Goal: Task Accomplishment & Management: Complete application form

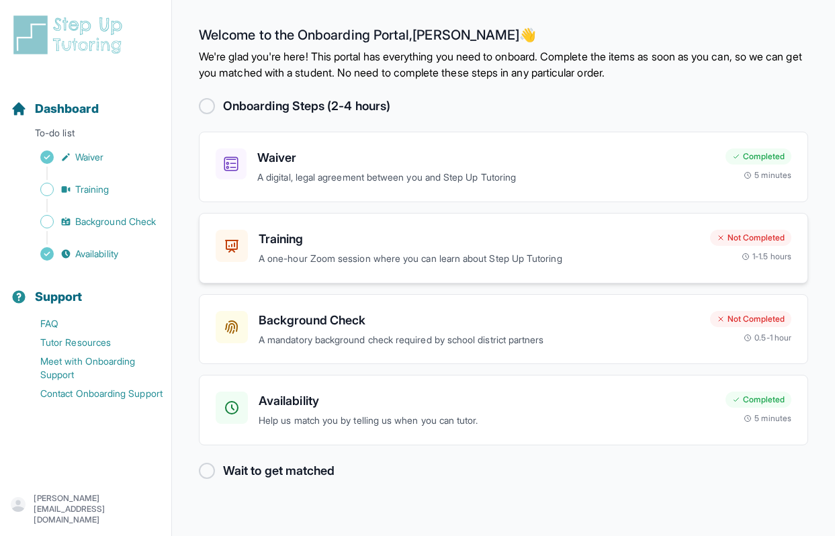
click at [296, 258] on p "A one-hour Zoom session where you can learn about Step Up Tutoring" at bounding box center [479, 258] width 441 height 15
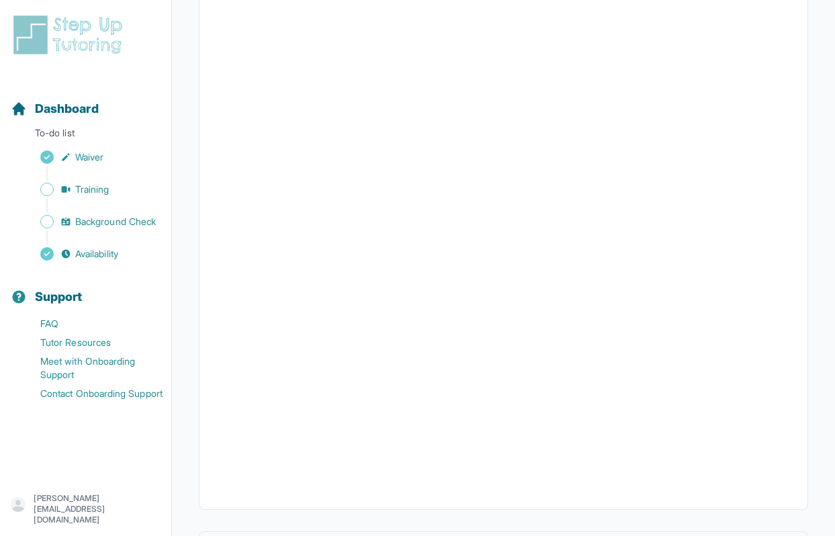
scroll to position [410, 0]
click at [295, 484] on button "I can't make any of these dates" at bounding box center [290, 484] width 148 height 16
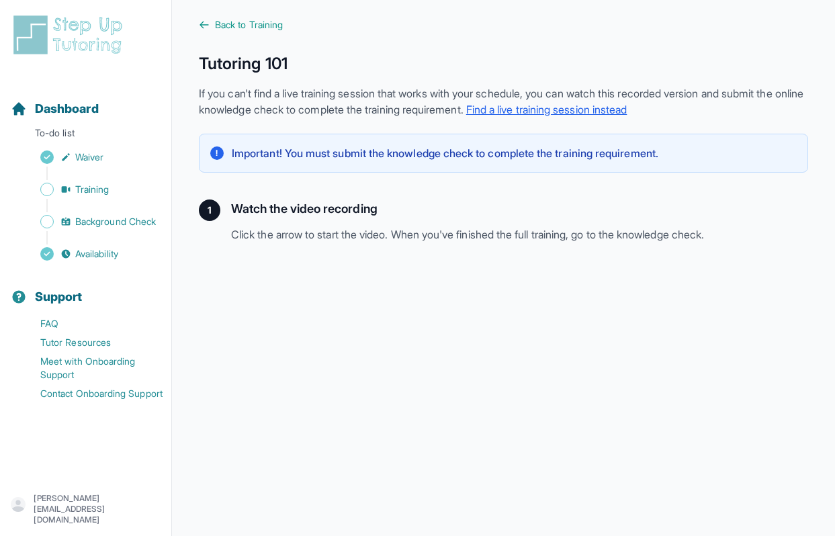
scroll to position [9, 0]
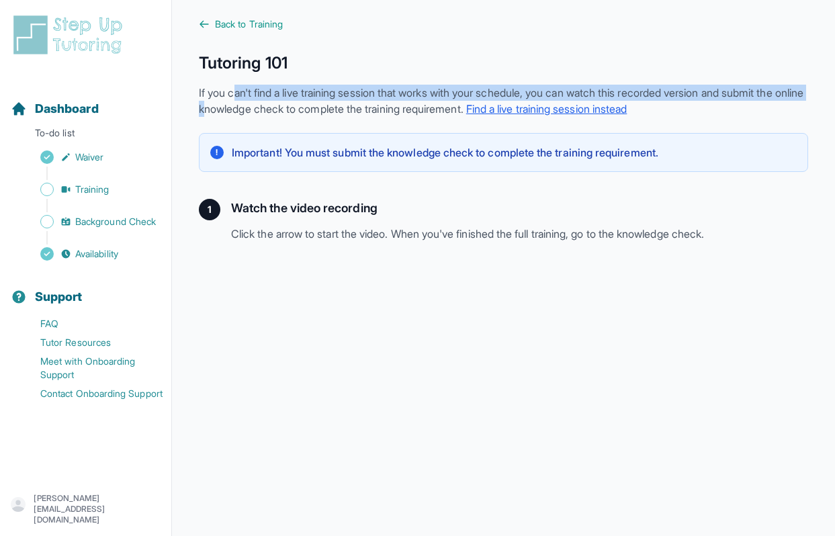
drag, startPoint x: 259, startPoint y: 112, endPoint x: 234, endPoint y: 89, distance: 33.3
click at [234, 89] on p "If you can't find a live training session that works with your schedule, you ca…" at bounding box center [503, 101] width 609 height 32
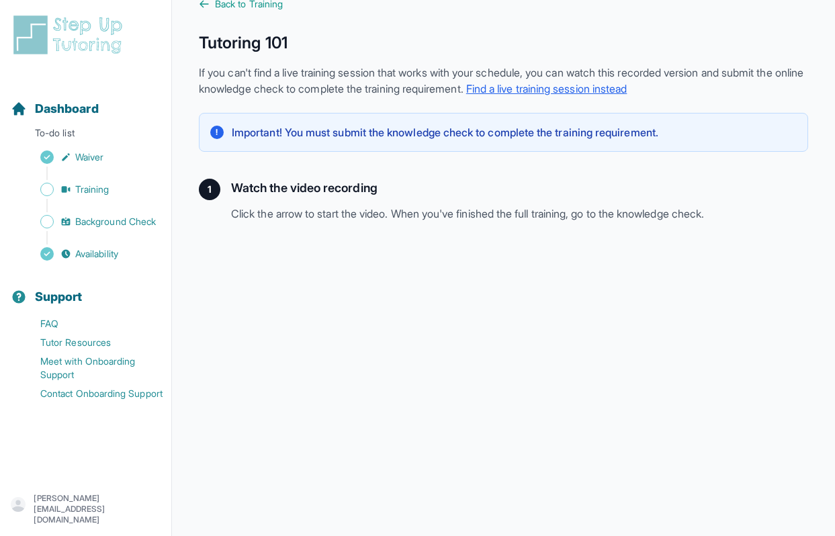
scroll to position [0, 0]
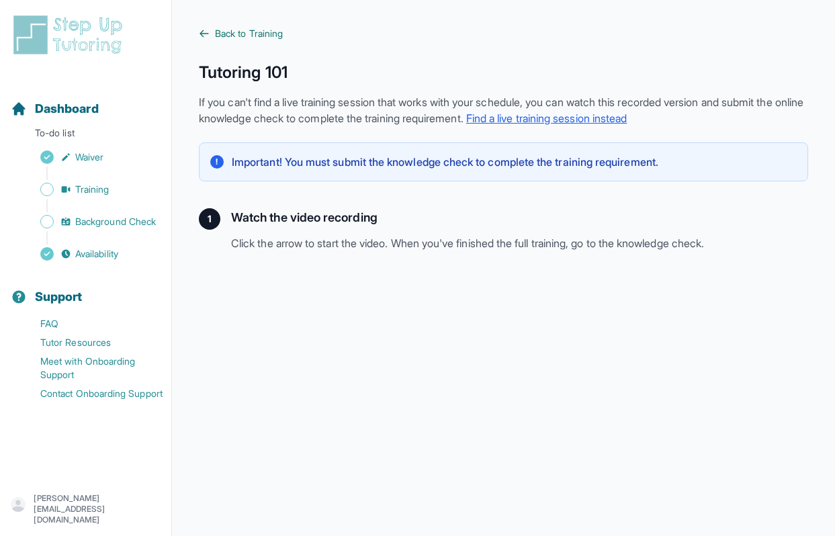
click at [229, 34] on span "Back to Training" at bounding box center [249, 33] width 68 height 13
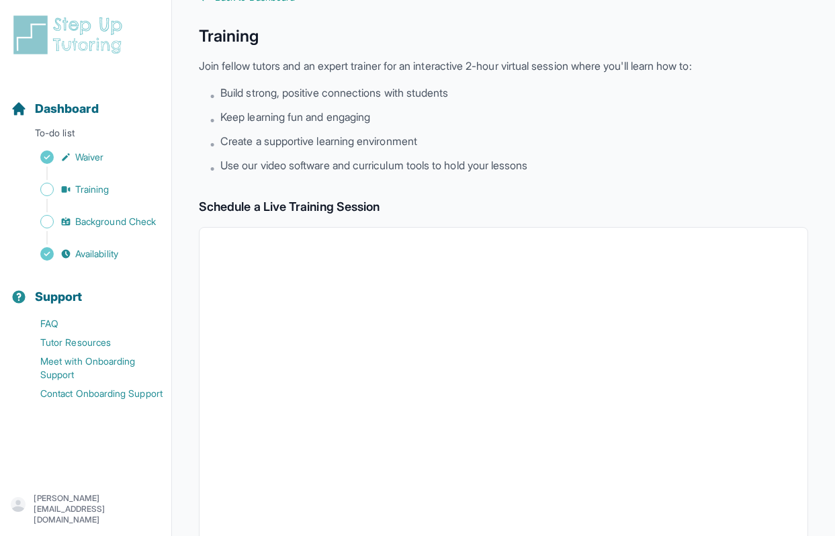
scroll to position [38, 0]
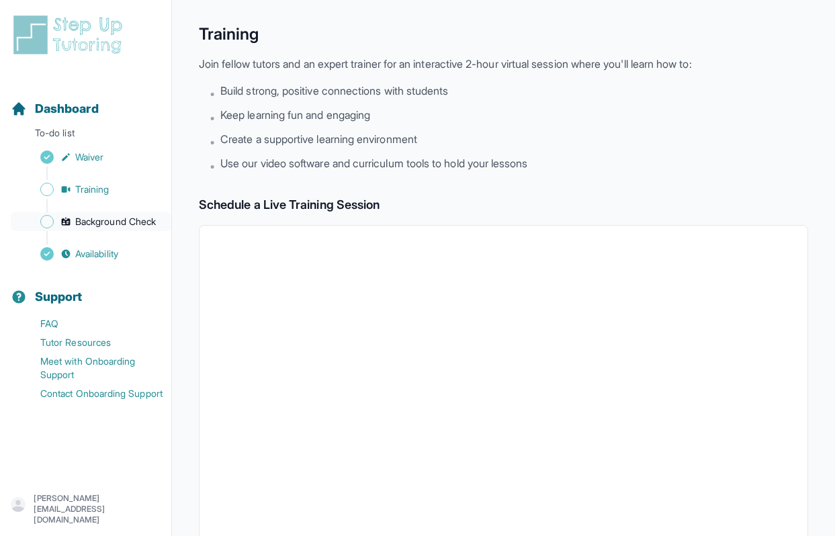
click at [91, 223] on span "Background Check" at bounding box center [115, 221] width 81 height 13
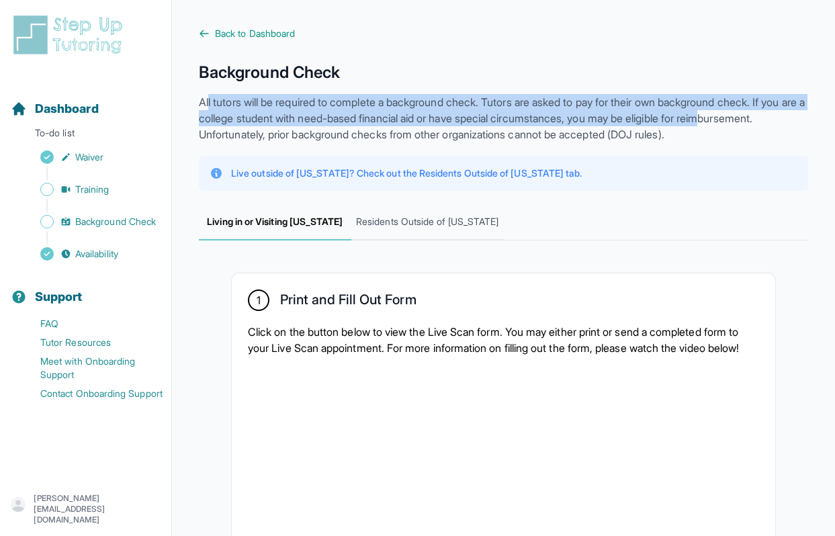
drag, startPoint x: 222, startPoint y: 136, endPoint x: 209, endPoint y: 107, distance: 31.8
click at [209, 107] on p "All tutors will be required to complete a background check. Tutors are asked to…" at bounding box center [503, 118] width 609 height 48
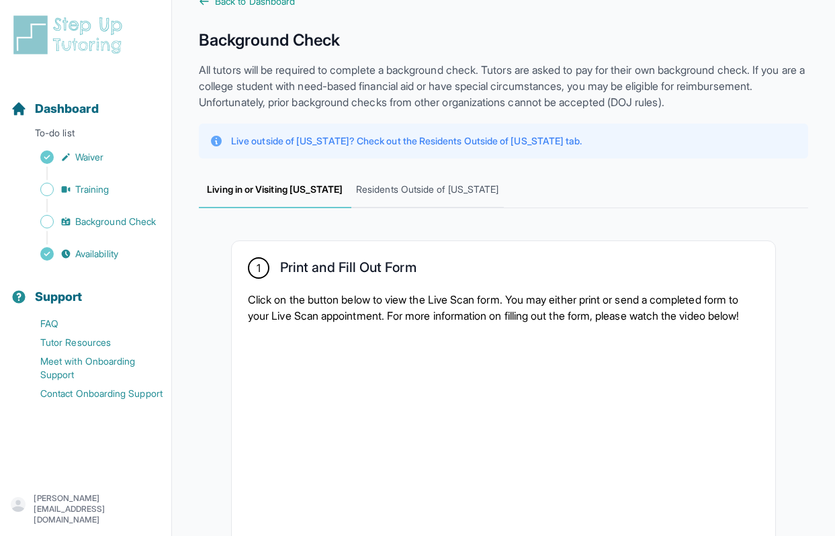
scroll to position [22, 0]
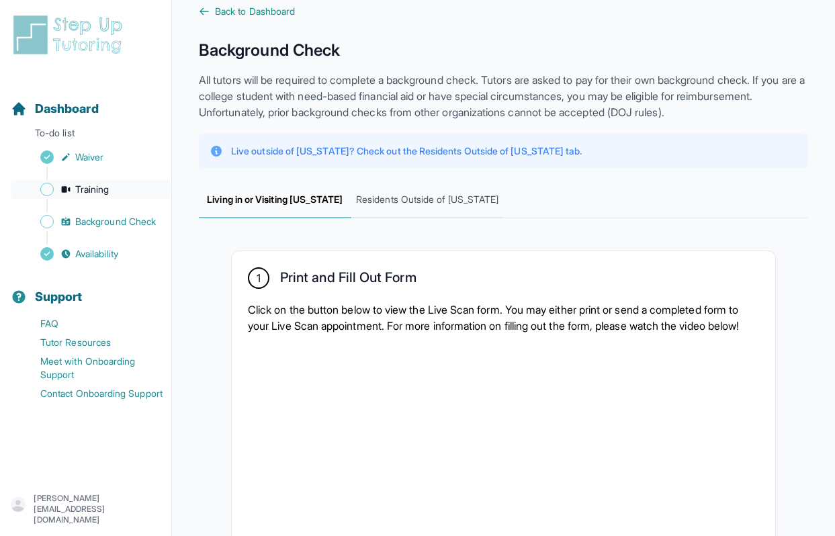
click at [102, 186] on span "Training" at bounding box center [92, 189] width 34 height 13
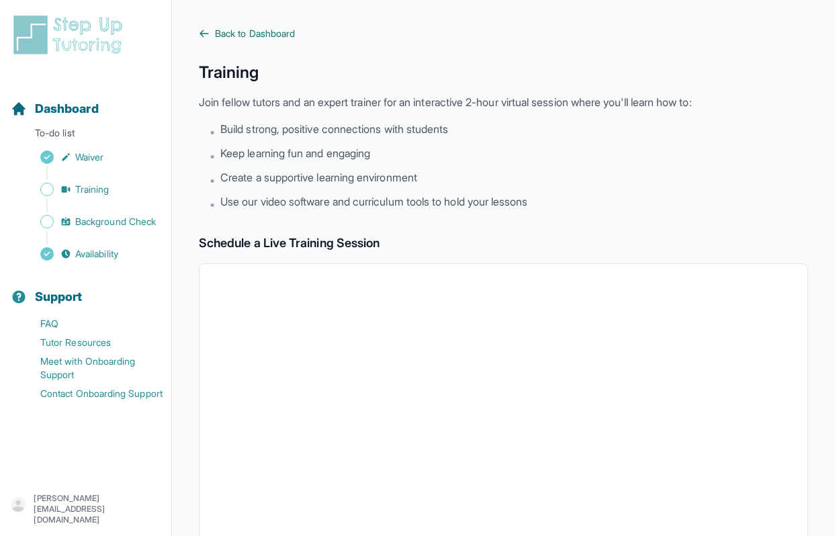
click at [238, 36] on span "Back to Dashboard" at bounding box center [255, 33] width 80 height 13
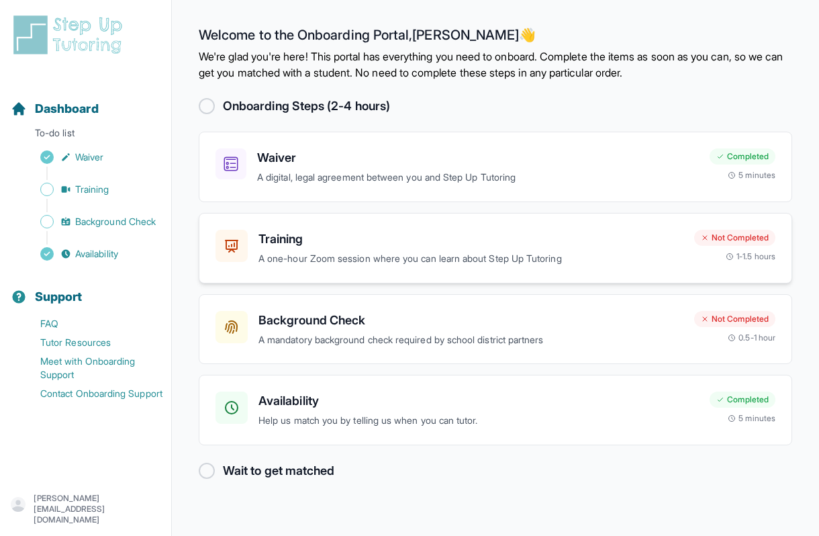
click at [285, 251] on div "Training A one-hour Zoom session where you can learn about Step Up Tutoring" at bounding box center [471, 248] width 425 height 37
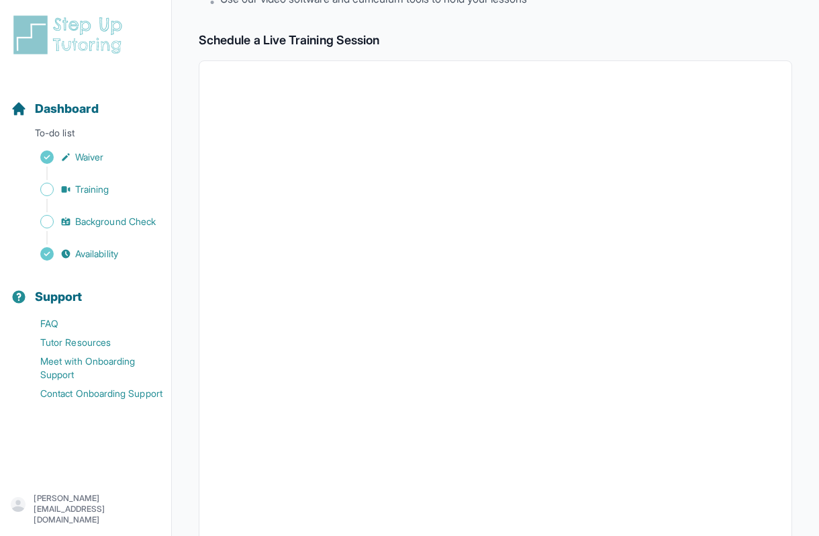
scroll to position [134, 0]
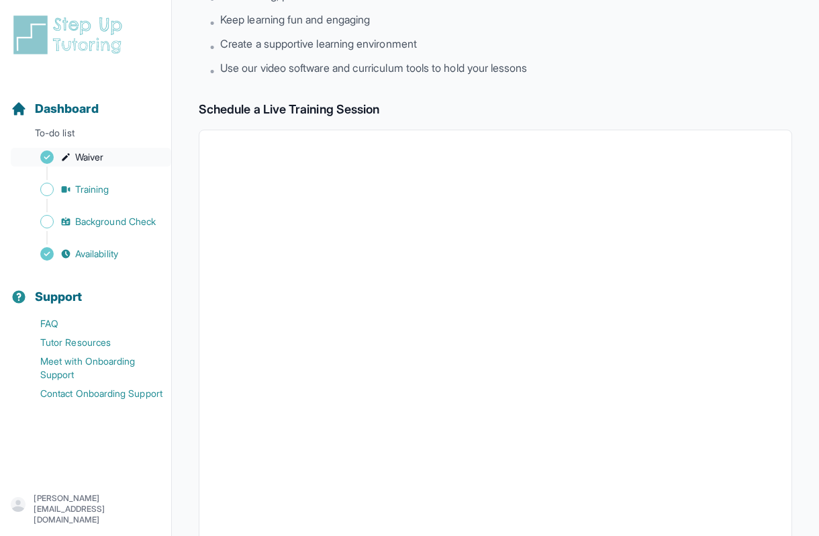
click at [81, 166] on link "Waiver" at bounding box center [91, 157] width 161 height 19
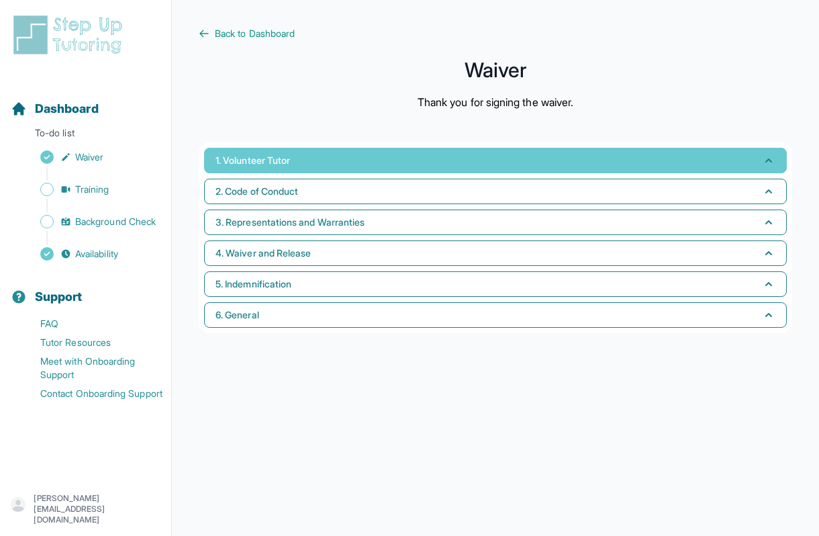
click at [251, 155] on span "1. Volunteer Tutor" at bounding box center [253, 160] width 75 height 13
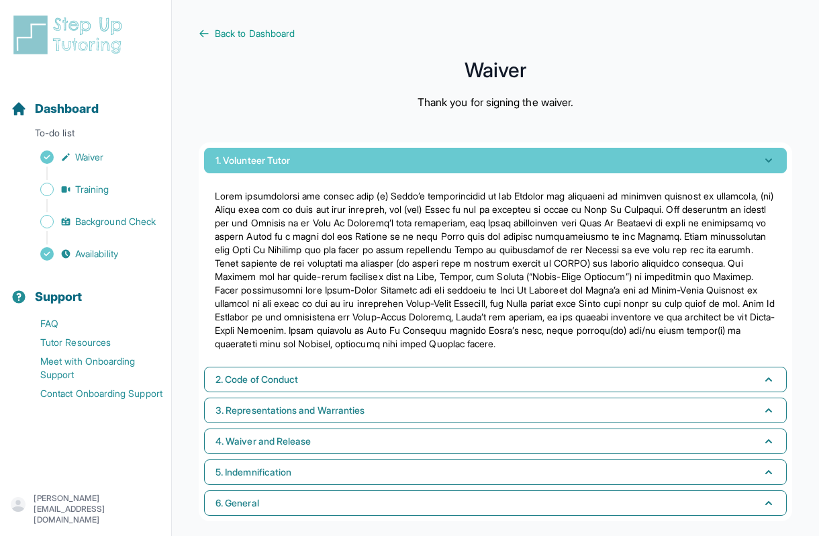
click at [251, 155] on span "1. Volunteer Tutor" at bounding box center [253, 160] width 75 height 13
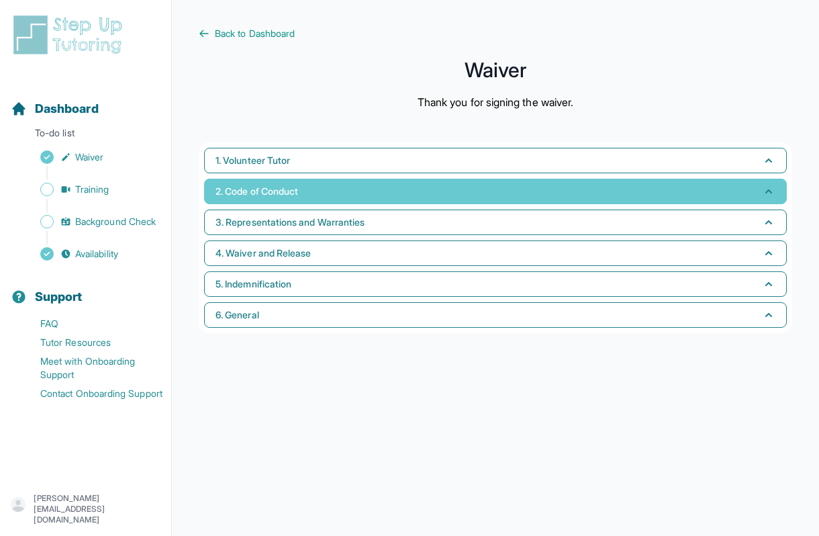
click at [248, 191] on span "2. Code of Conduct" at bounding box center [257, 191] width 83 height 13
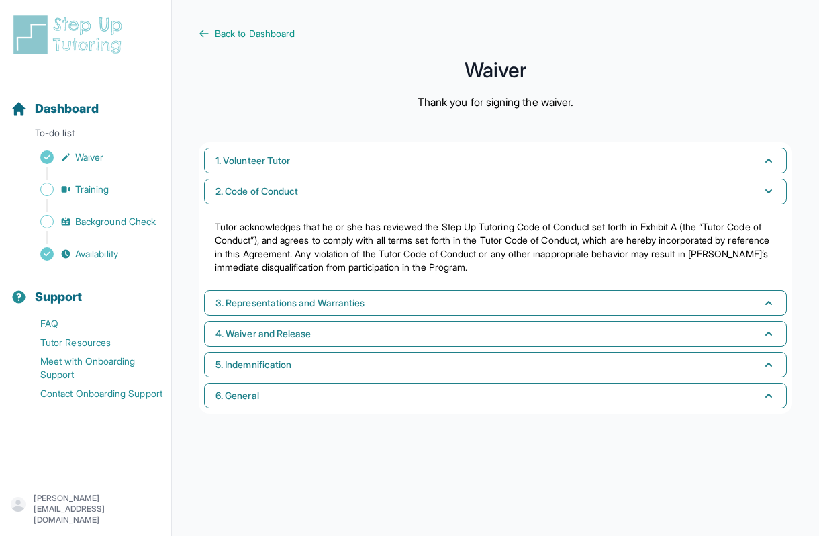
click at [451, 242] on p "Tutor acknowledges that he or she has reviewed the Step Up Tutoring Code of Con…" at bounding box center [495, 247] width 561 height 54
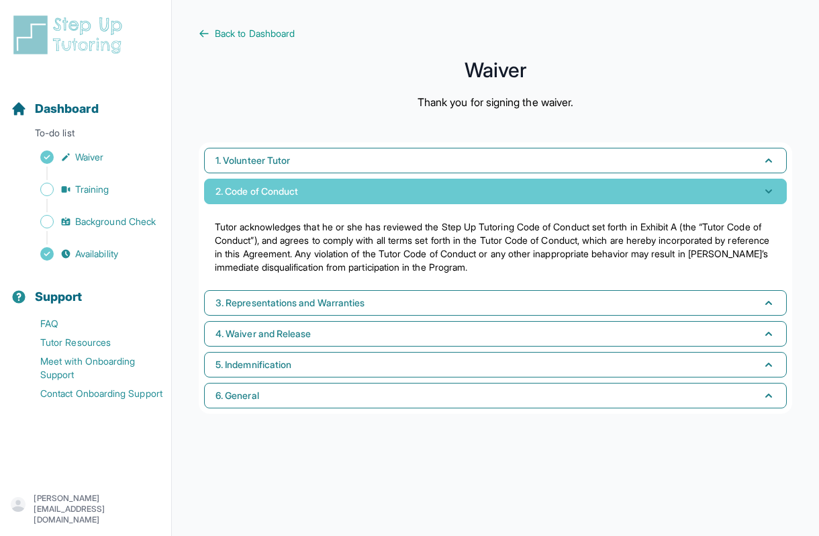
click at [270, 201] on button "2. Code of Conduct" at bounding box center [495, 192] width 583 height 26
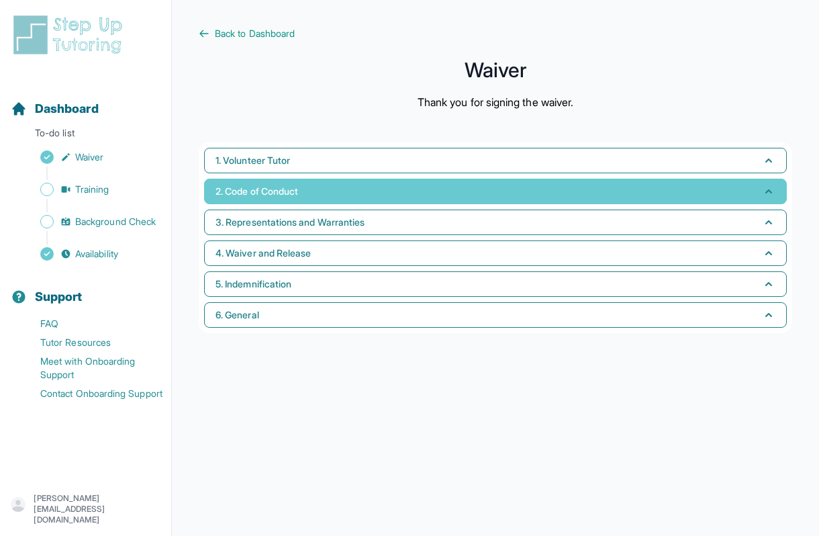
click at [280, 188] on span "2. Code of Conduct" at bounding box center [257, 191] width 83 height 13
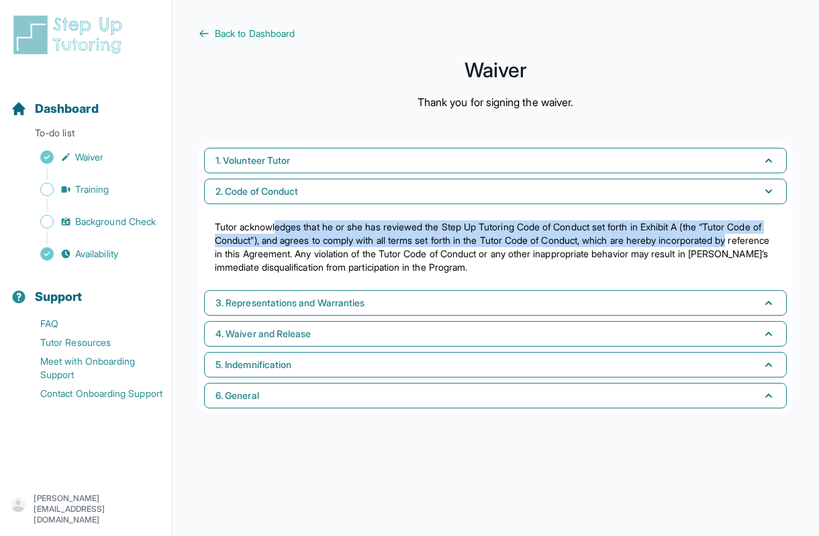
drag, startPoint x: 277, startPoint y: 226, endPoint x: 285, endPoint y: 253, distance: 28.2
click at [285, 253] on p "Tutor acknowledges that he or she has reviewed the Step Up Tutoring Code of Con…" at bounding box center [495, 247] width 561 height 54
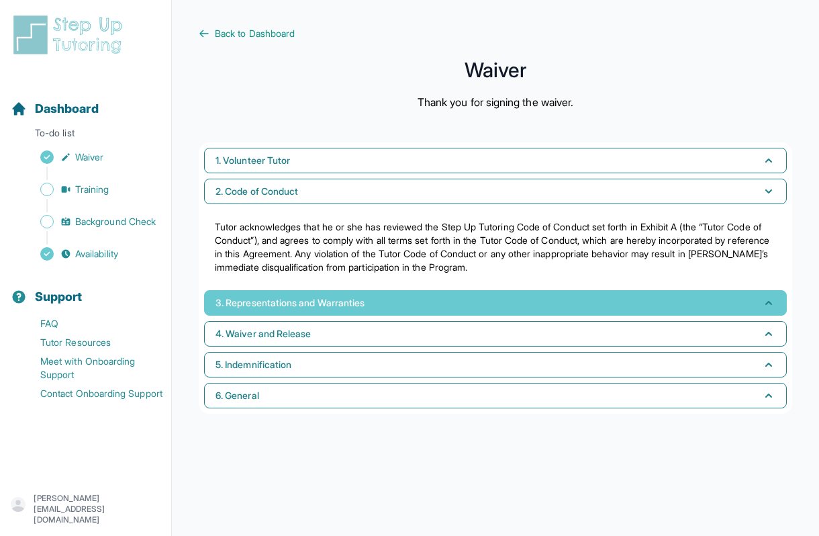
click at [270, 304] on span "3. Representations and Warranties" at bounding box center [290, 302] width 149 height 13
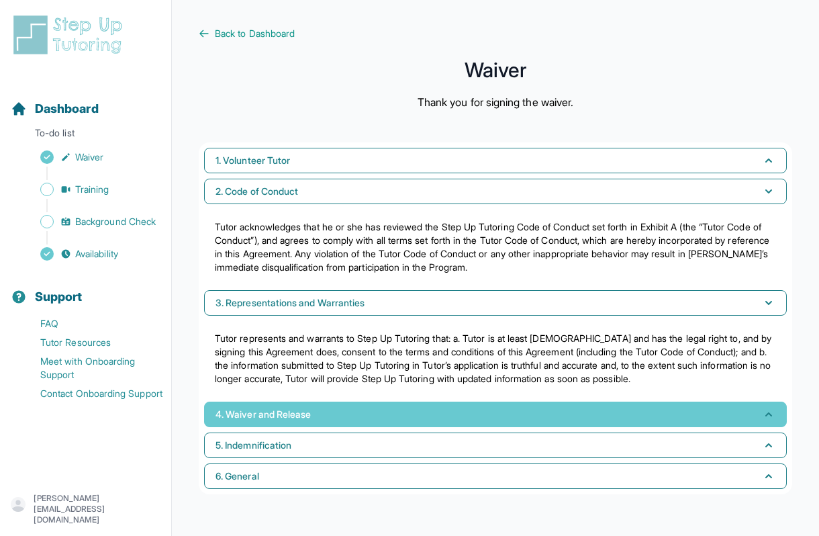
click at [253, 414] on span "4. Waiver and Release" at bounding box center [263, 414] width 95 height 13
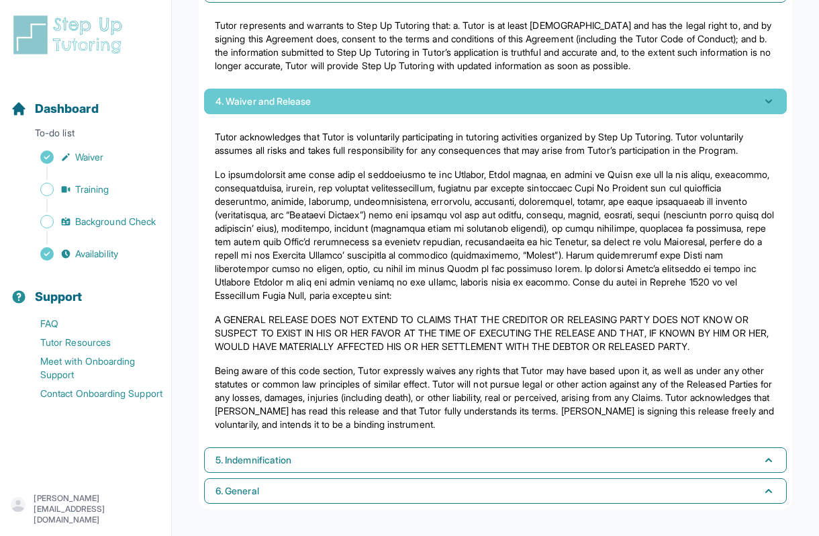
scroll to position [326, 0]
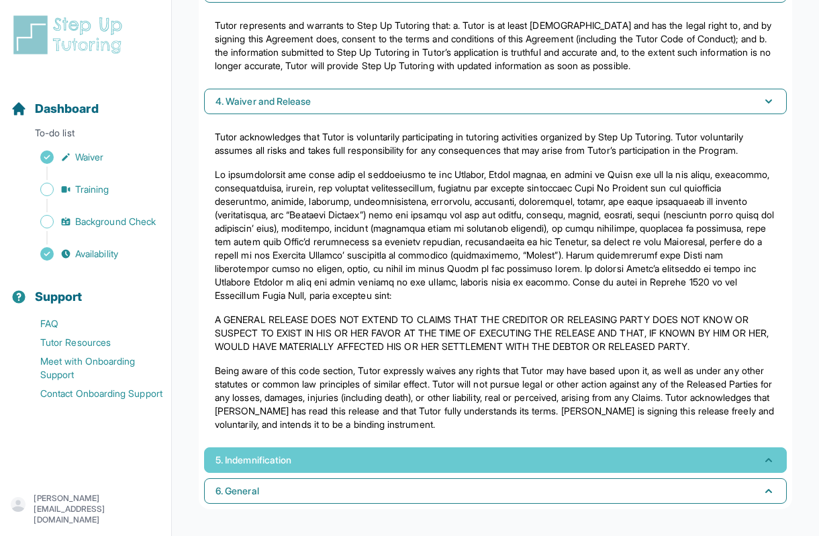
click at [251, 469] on button "5. Indemnification" at bounding box center [495, 460] width 583 height 26
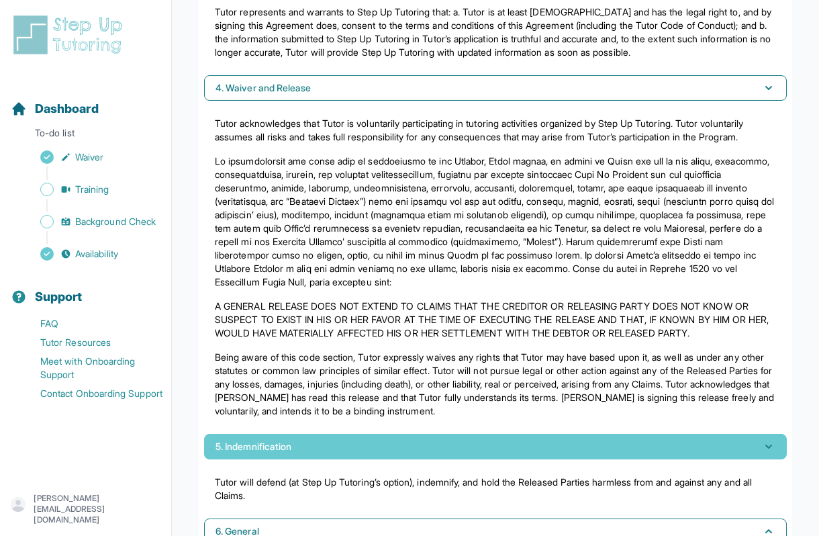
scroll to position [380, 0]
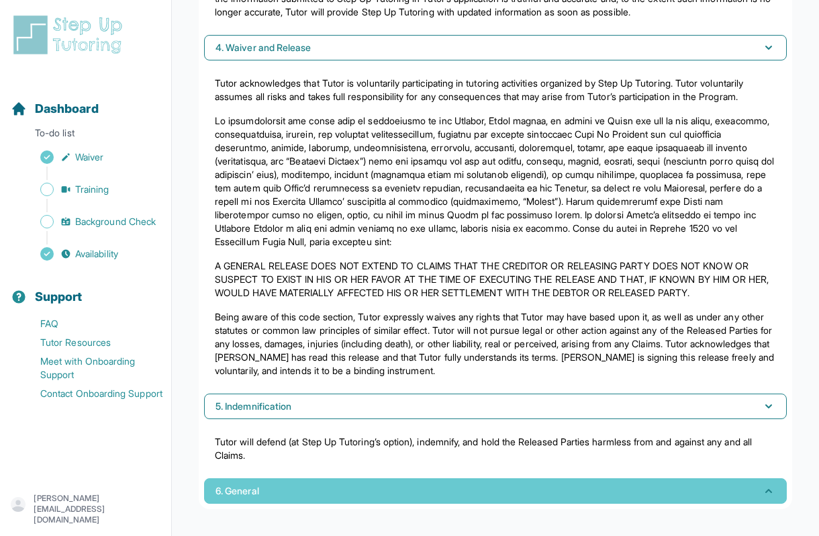
click at [242, 493] on span "6. General" at bounding box center [238, 490] width 44 height 13
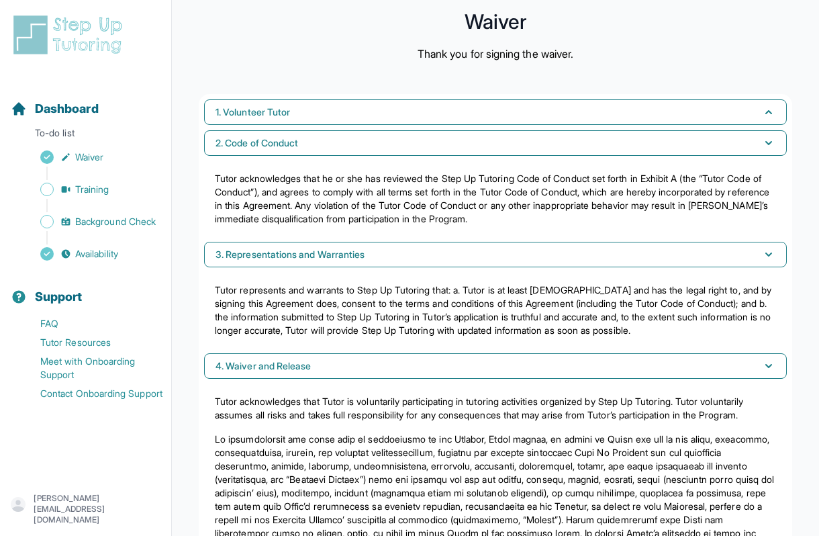
scroll to position [0, 0]
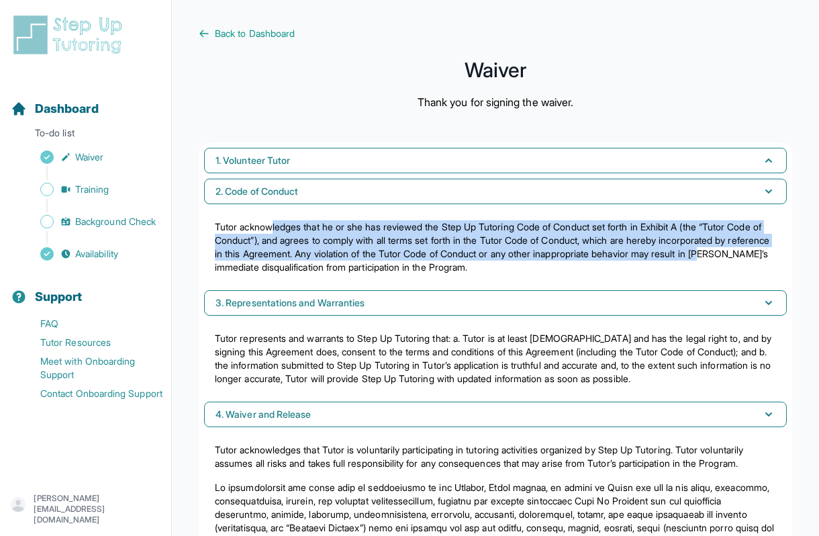
drag, startPoint x: 276, startPoint y: 230, endPoint x: 285, endPoint y: 267, distance: 38.6
click at [285, 267] on p "Tutor acknowledges that he or she has reviewed the Step Up Tutoring Code of Con…" at bounding box center [495, 247] width 561 height 54
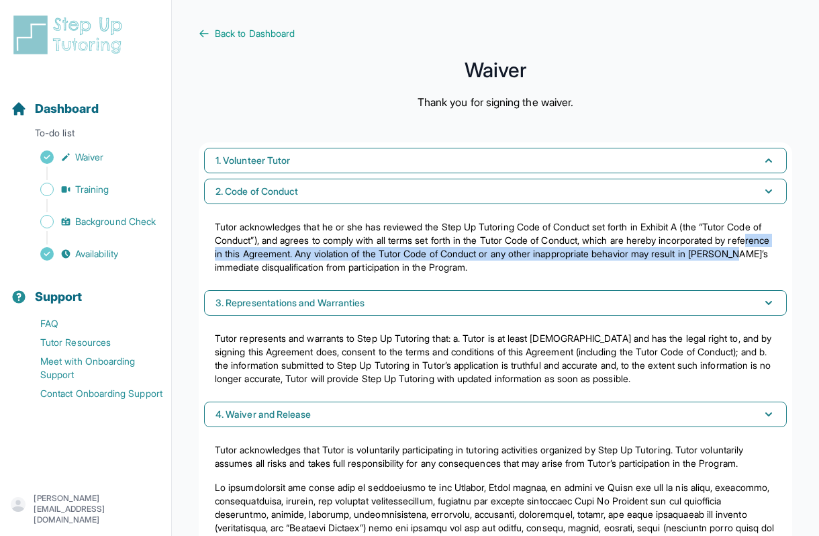
drag, startPoint x: 314, startPoint y: 267, endPoint x: 306, endPoint y: 246, distance: 22.1
click at [306, 246] on p "Tutor acknowledges that he or she has reviewed the Step Up Tutoring Code of Con…" at bounding box center [495, 247] width 561 height 54
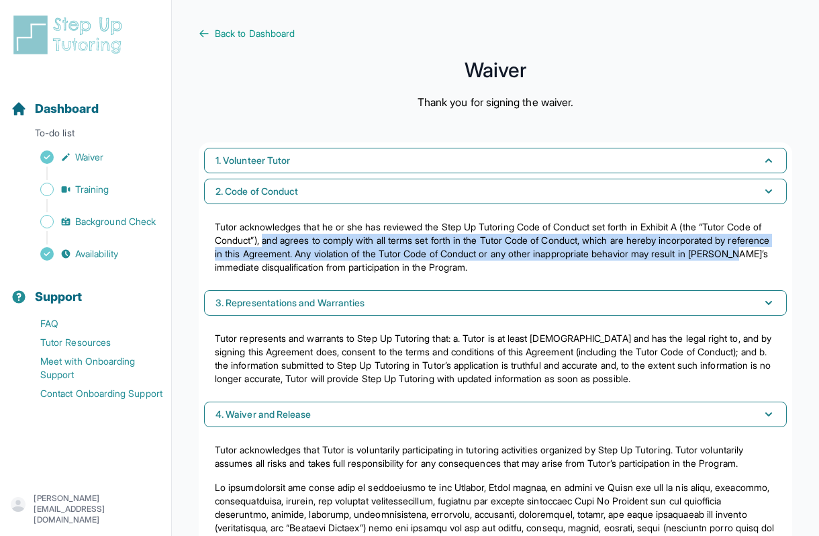
click at [306, 246] on p "Tutor acknowledges that he or she has reviewed the Step Up Tutoring Code of Con…" at bounding box center [495, 247] width 561 height 54
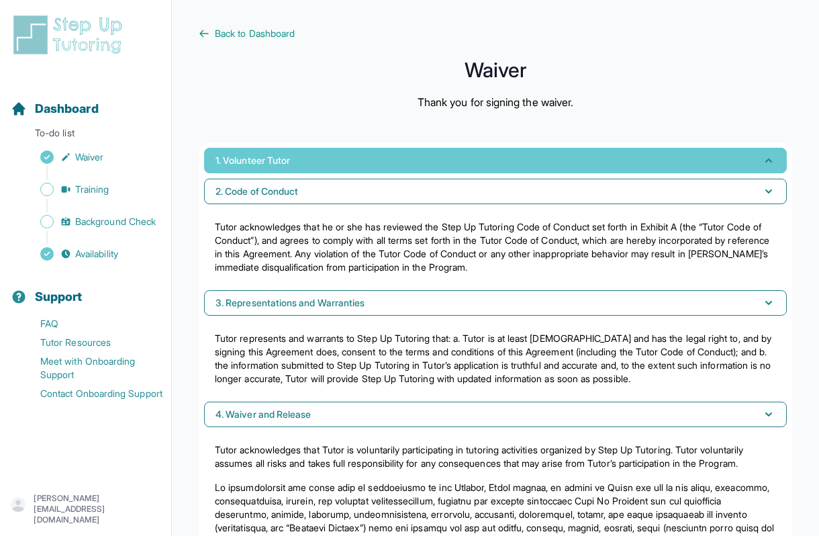
click at [290, 165] on span "1. Volunteer Tutor" at bounding box center [253, 160] width 75 height 13
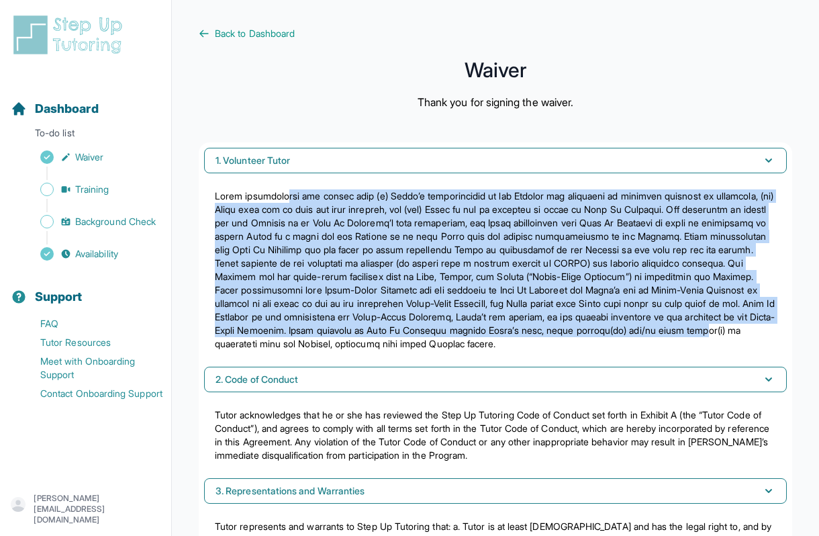
drag, startPoint x: 289, startPoint y: 195, endPoint x: 360, endPoint y: 345, distance: 164.9
click at [360, 345] on p at bounding box center [495, 269] width 561 height 161
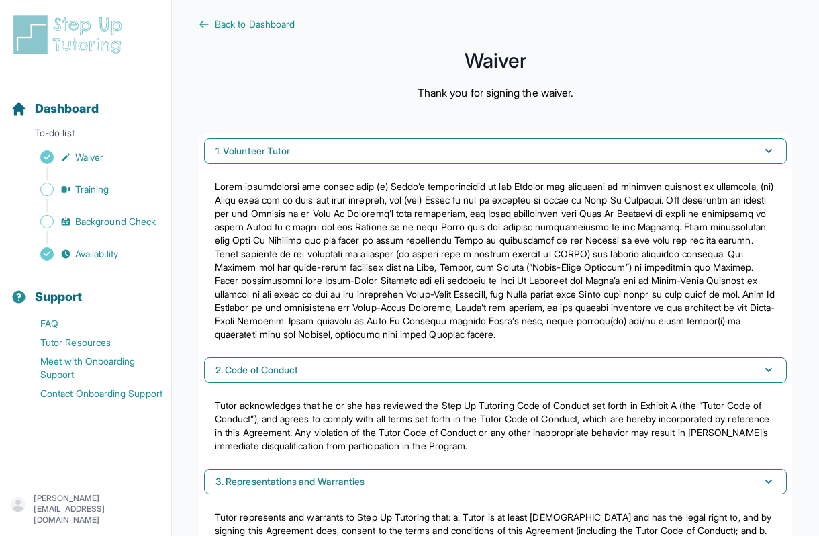
scroll to position [11, 0]
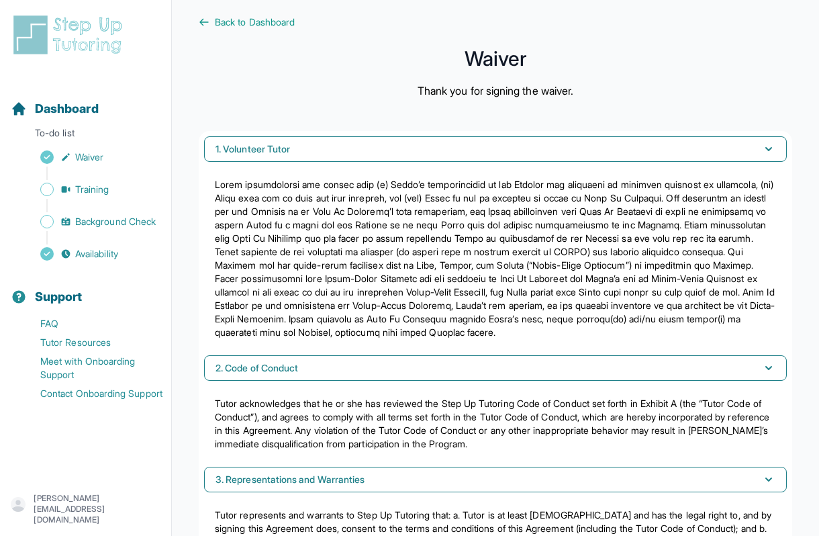
click at [325, 220] on p at bounding box center [495, 258] width 561 height 161
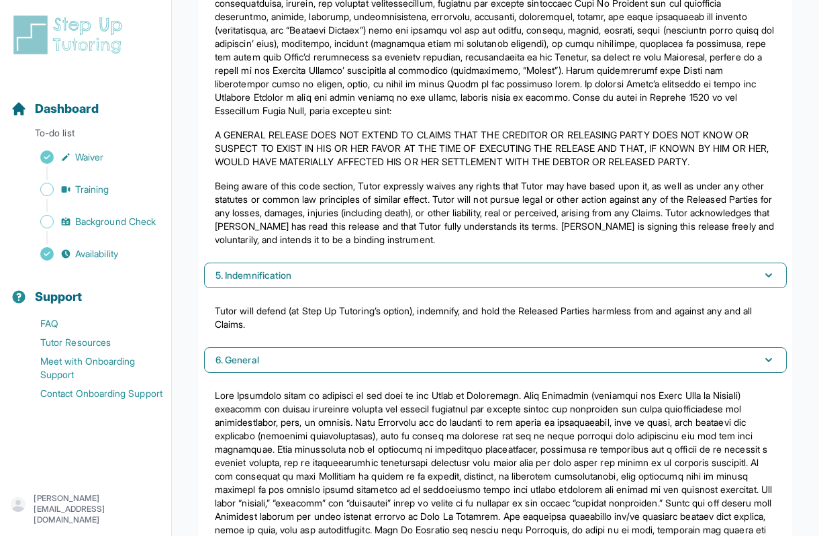
scroll to position [770, 0]
